Goal: Transaction & Acquisition: Book appointment/travel/reservation

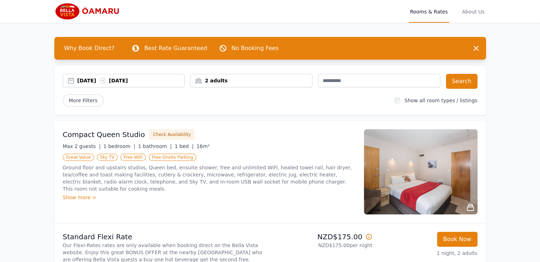
click at [87, 77] on div "[DATE] [DATE]" at bounding box center [130, 80] width 107 height 7
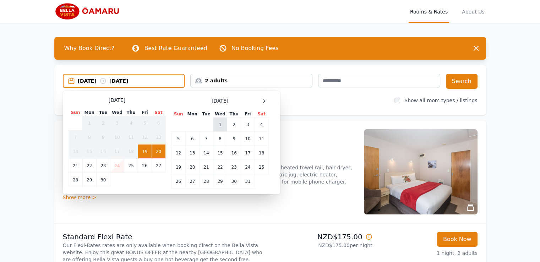
click at [220, 118] on td "1" at bounding box center [220, 125] width 14 height 14
click at [250, 122] on td "3" at bounding box center [247, 125] width 13 height 14
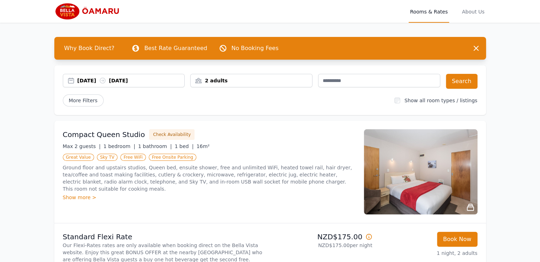
drag, startPoint x: 297, startPoint y: 76, endPoint x: 287, endPoint y: 83, distance: 11.7
click at [295, 78] on div "2 adults" at bounding box center [251, 80] width 122 height 13
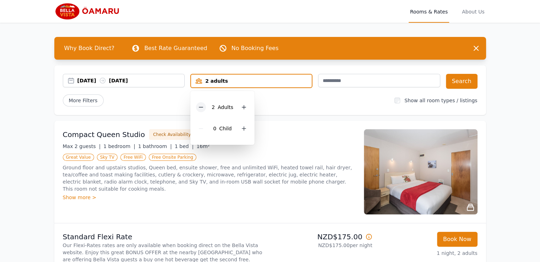
click at [202, 108] on icon at bounding box center [201, 107] width 6 height 6
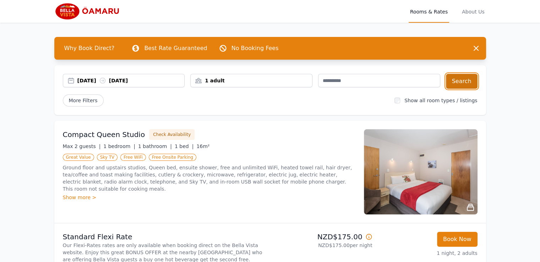
click at [471, 81] on button "Search" at bounding box center [462, 81] width 32 height 15
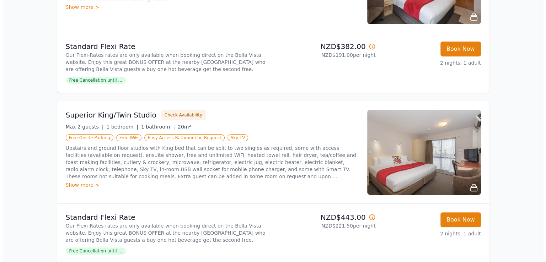
scroll to position [105, 0]
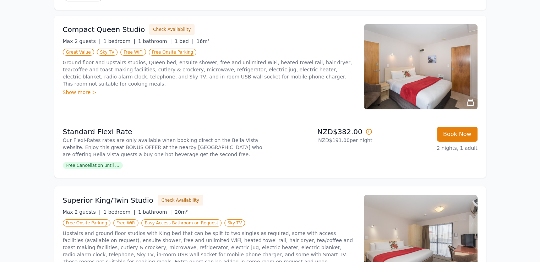
click at [406, 70] on img at bounding box center [421, 66] width 114 height 85
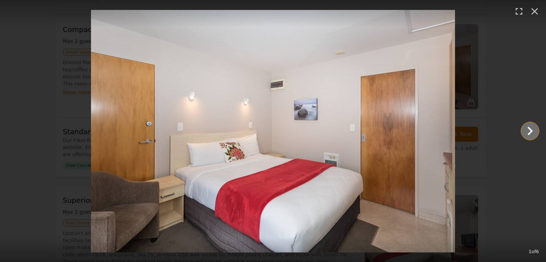
click at [524, 131] on icon "Show slide 2 of 6" at bounding box center [529, 131] width 17 height 17
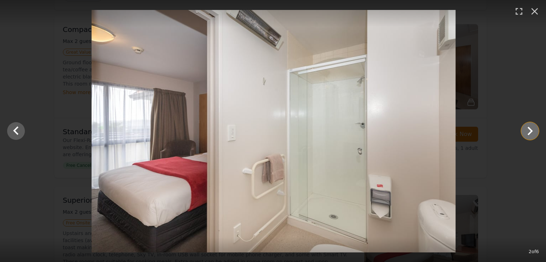
click at [524, 131] on icon "Show slide 3 of 6" at bounding box center [529, 131] width 17 height 17
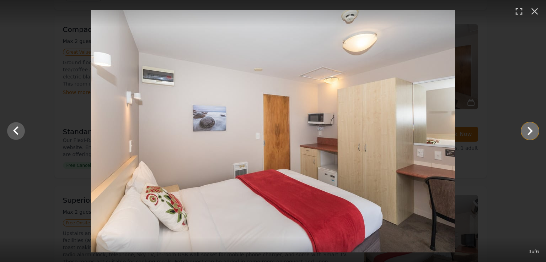
click at [523, 132] on icon "Show slide 4 of 6" at bounding box center [529, 131] width 17 height 17
